Goal: Check status: Check status

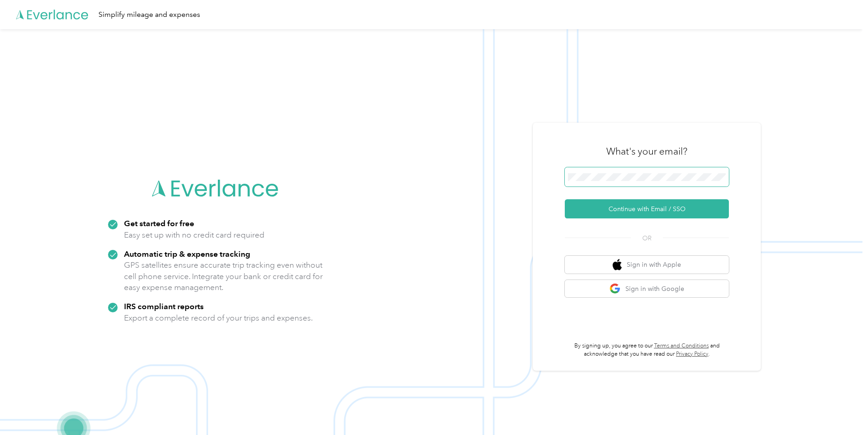
click at [673, 168] on span at bounding box center [647, 176] width 164 height 19
click at [646, 213] on button "Continue with Email / SSO" at bounding box center [647, 208] width 164 height 19
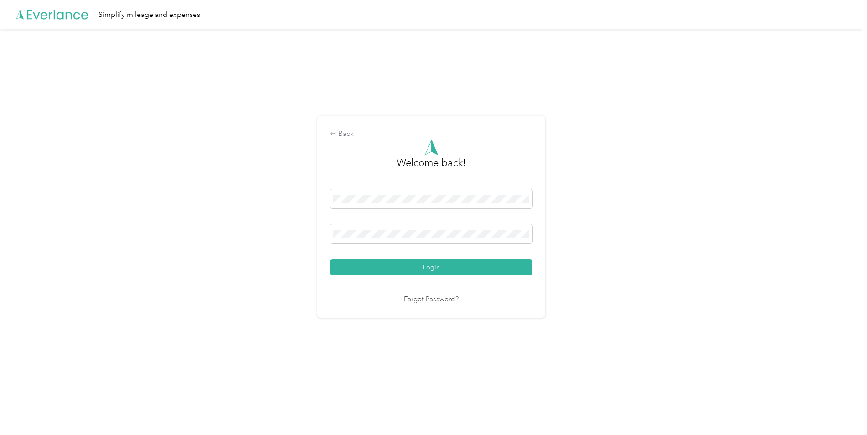
click at [330, 259] on button "Login" at bounding box center [431, 267] width 202 height 16
